Goal: Task Accomplishment & Management: Complete application form

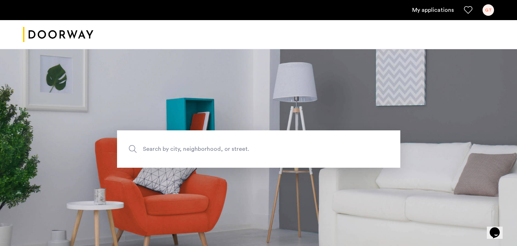
click at [419, 7] on link "My applications" at bounding box center [433, 10] width 42 height 9
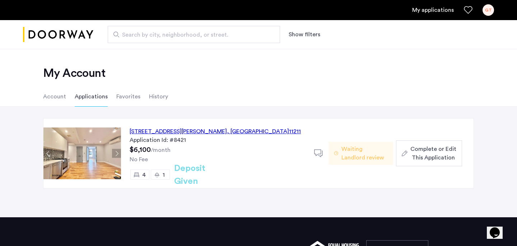
click at [210, 129] on div "17 Devoe Street, Unit 106, Brooklyn , NY 11211" at bounding box center [214, 131] width 171 height 9
click at [423, 153] on span "Complete or Edit This Application" at bounding box center [433, 153] width 46 height 17
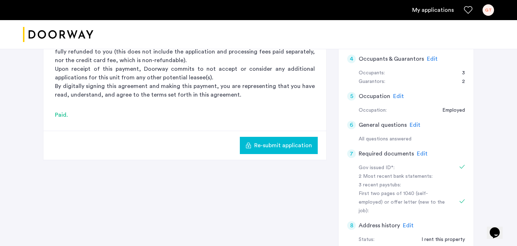
scroll to position [215, 0]
click at [421, 152] on span "Edit" at bounding box center [421, 153] width 11 height 6
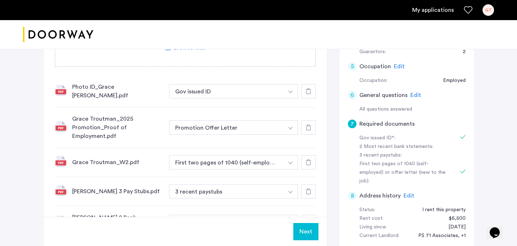
scroll to position [244, 0]
drag, startPoint x: 61, startPoint y: 90, endPoint x: 52, endPoint y: 239, distance: 149.2
click at [88, 159] on div "Grace Troutman_W2.pdf" at bounding box center [117, 161] width 91 height 9
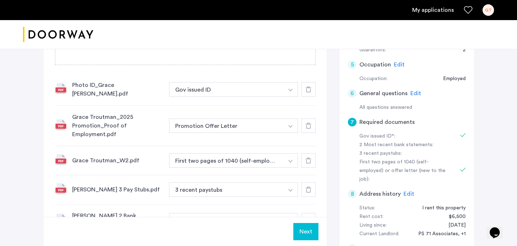
scroll to position [248, 0]
